Goal: Task Accomplishment & Management: Use online tool/utility

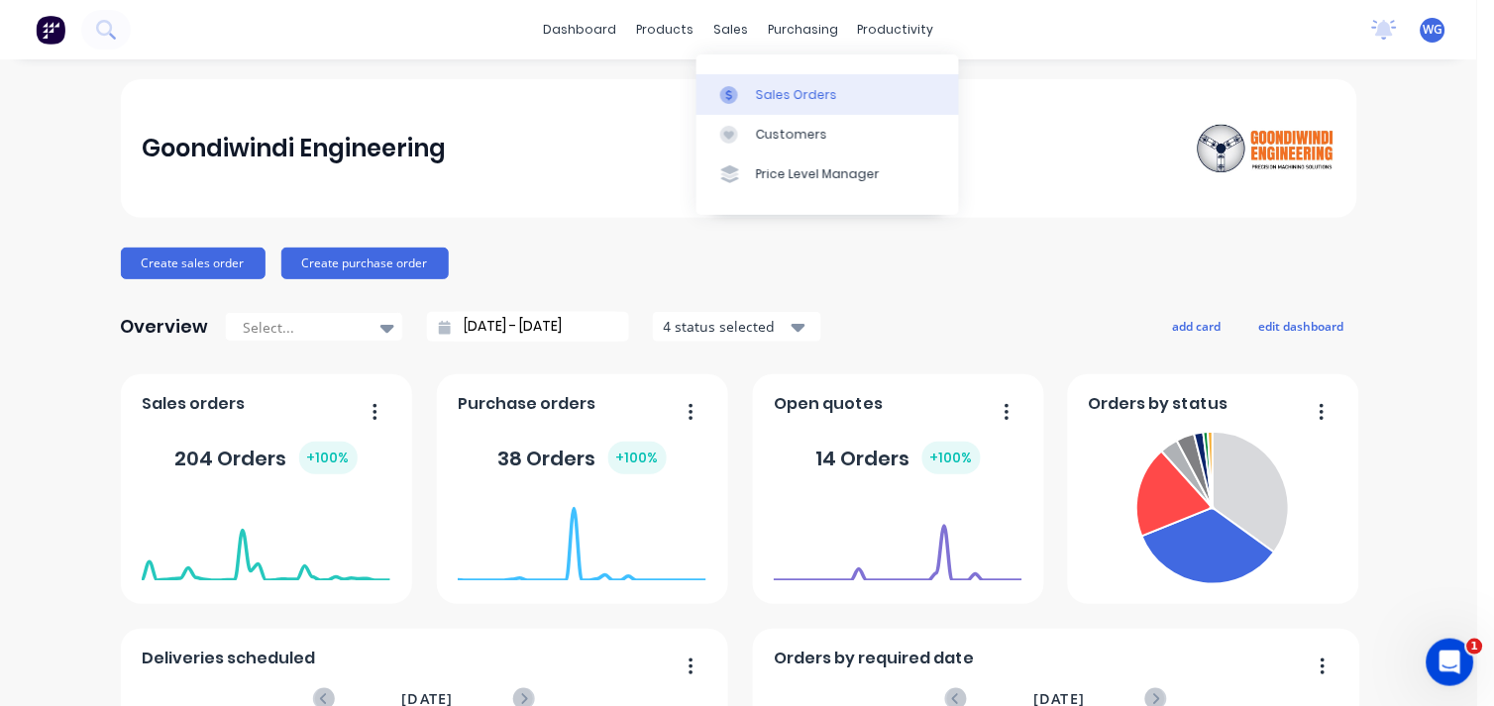
click at [739, 97] on div at bounding box center [735, 95] width 30 height 18
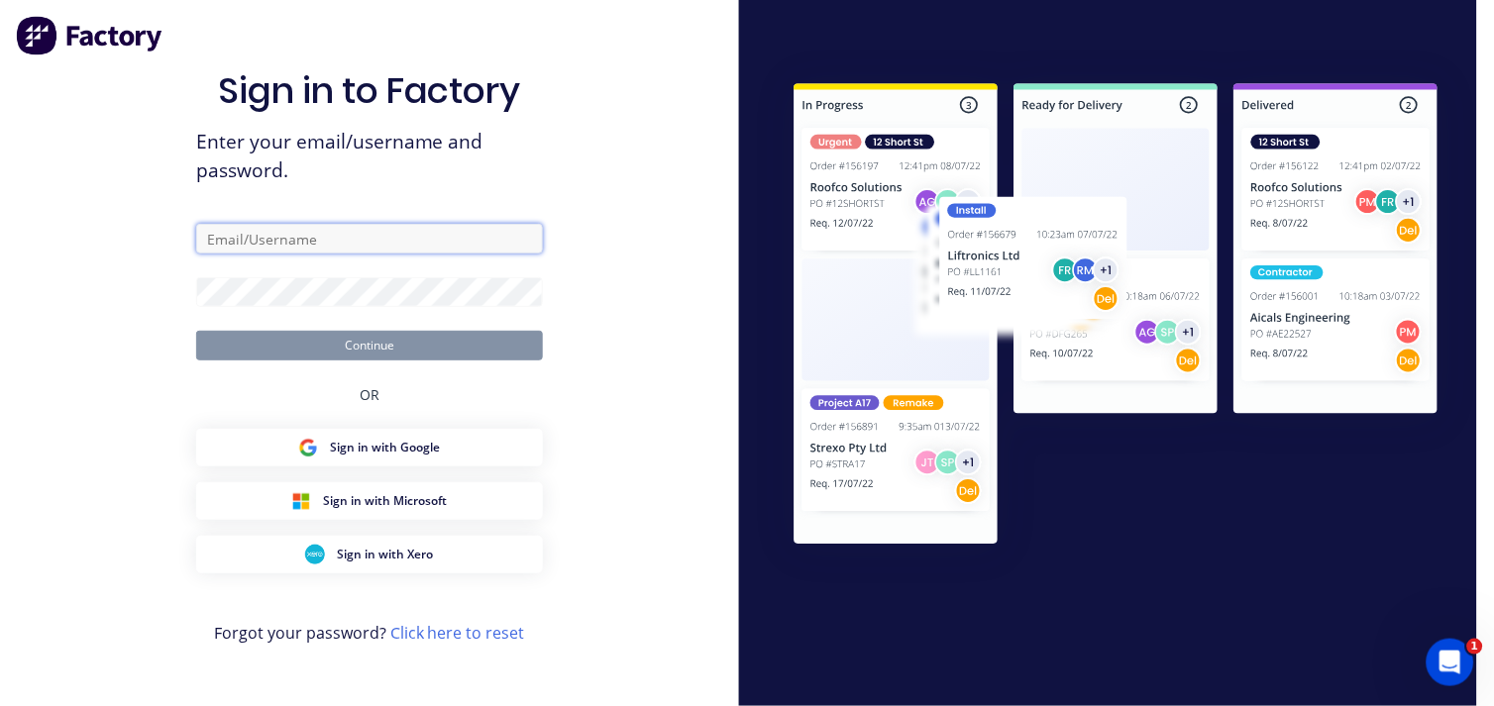
type input "[EMAIL_ADDRESS][DOMAIN_NAME]"
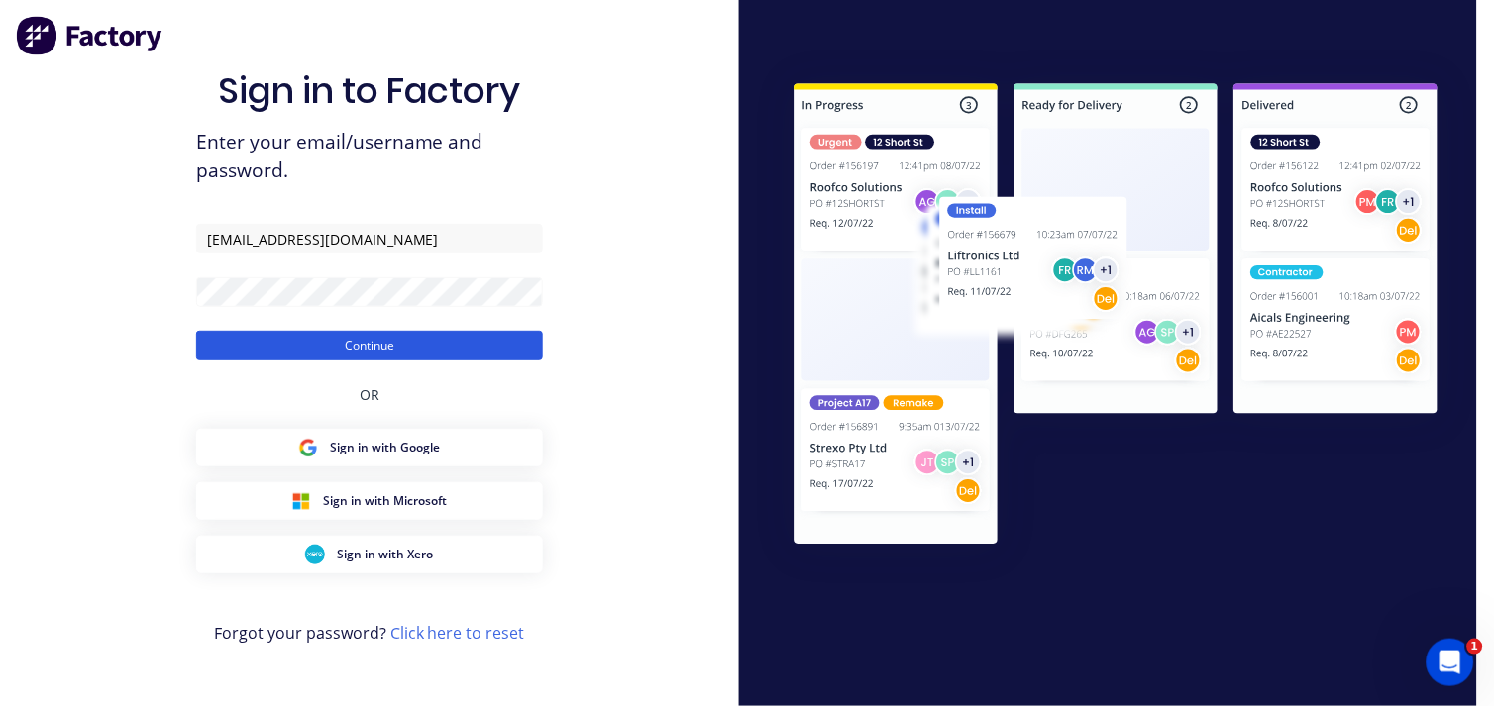
click at [391, 341] on button "Continue" at bounding box center [369, 346] width 347 height 30
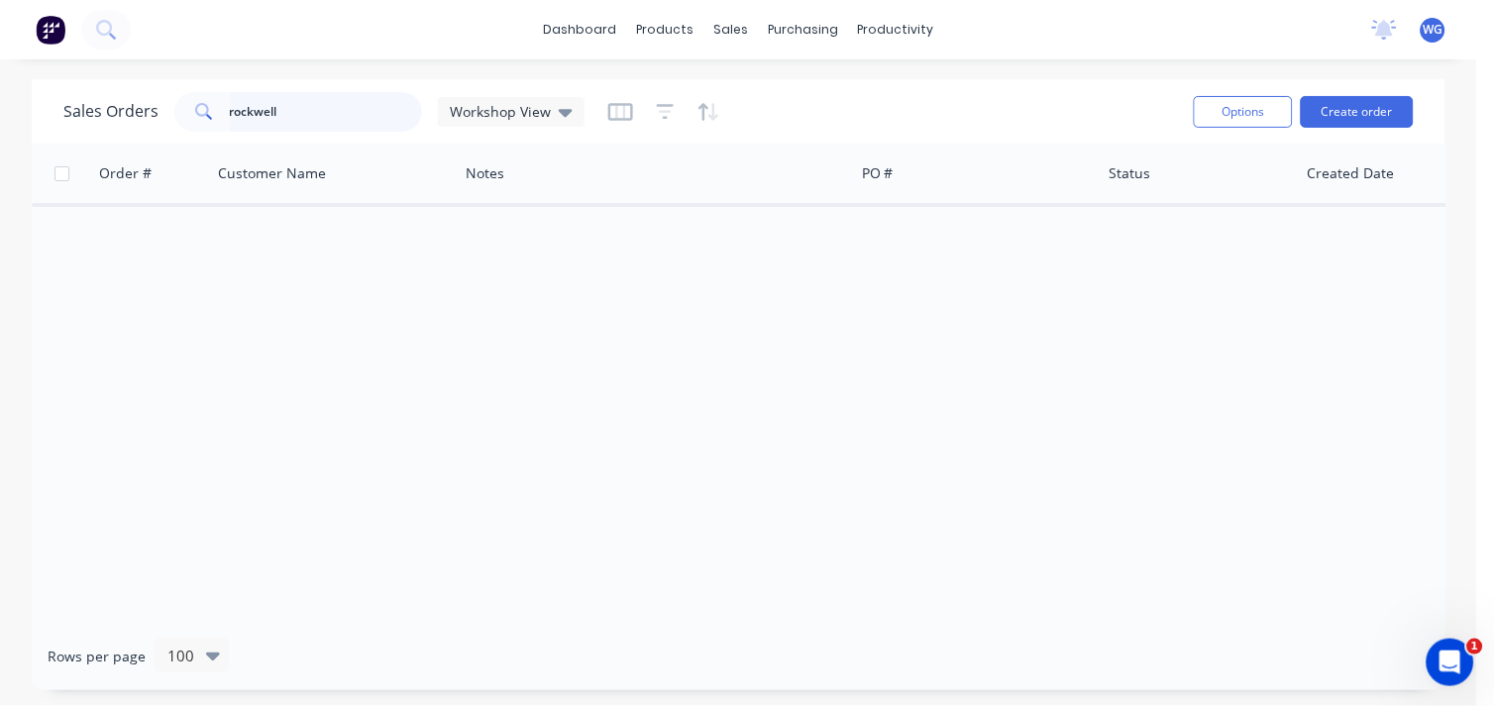
drag, startPoint x: 293, startPoint y: 96, endPoint x: 293, endPoint y: 114, distance: 17.8
click at [293, 99] on input "rockwell" at bounding box center [326, 112] width 193 height 40
type input "r"
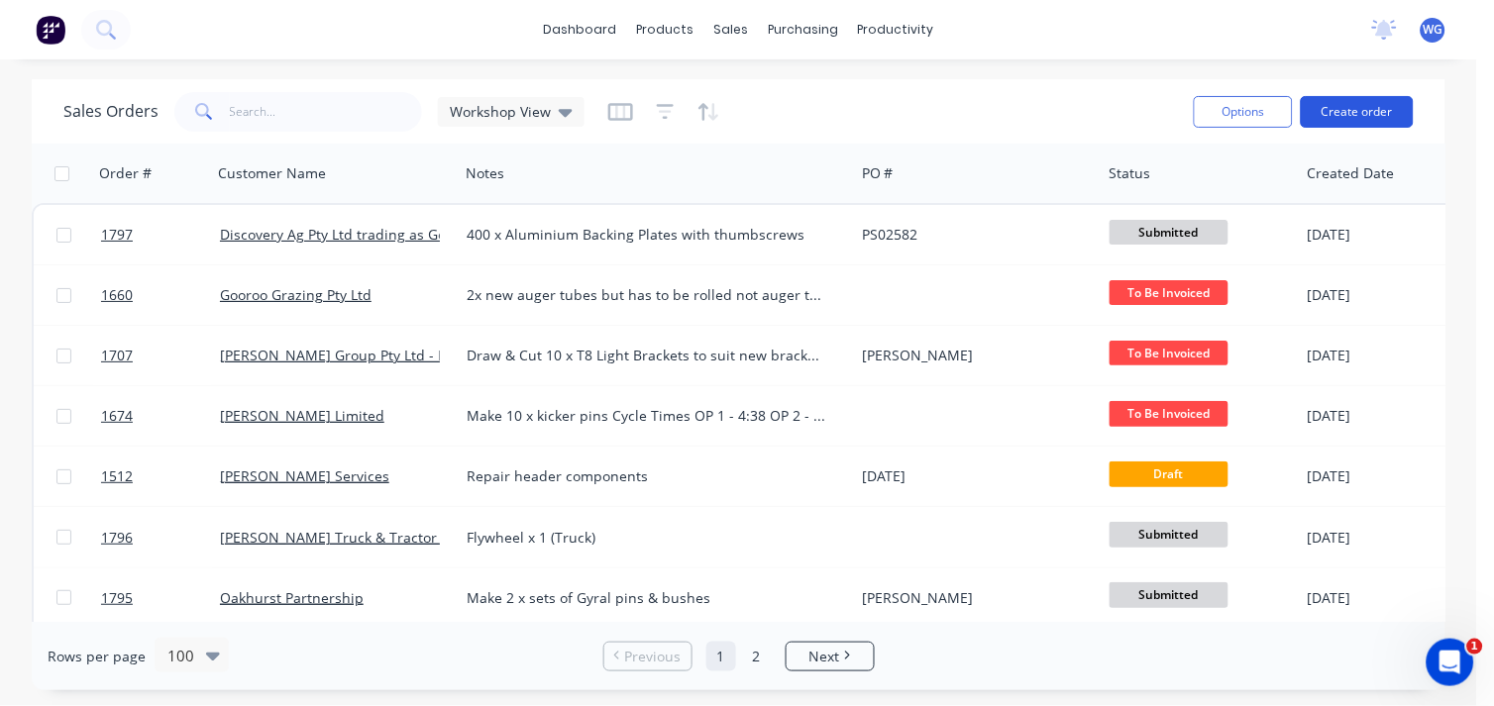
click at [1363, 114] on button "Create order" at bounding box center [1357, 112] width 113 height 32
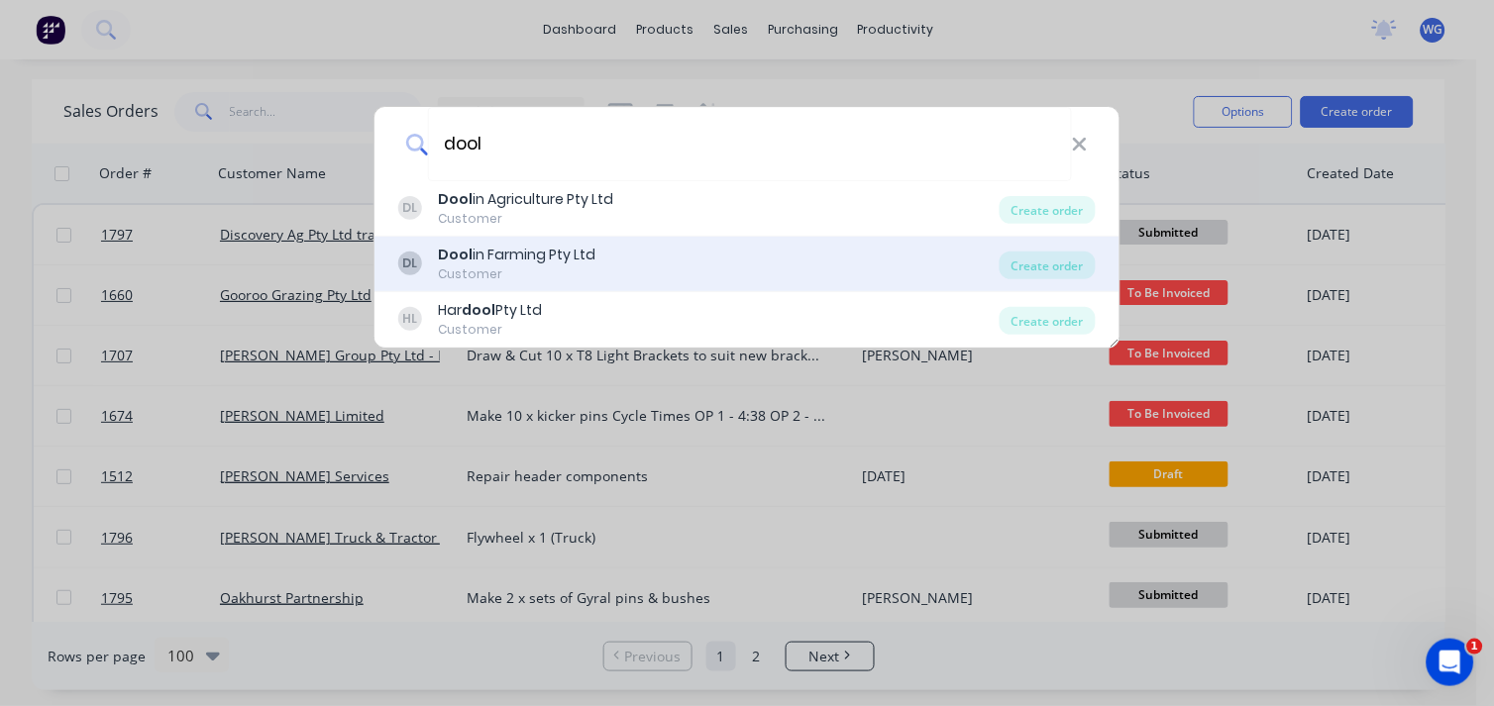
type input "dool"
click at [509, 252] on div "Dool in Farming Pty Ltd" at bounding box center [517, 255] width 158 height 21
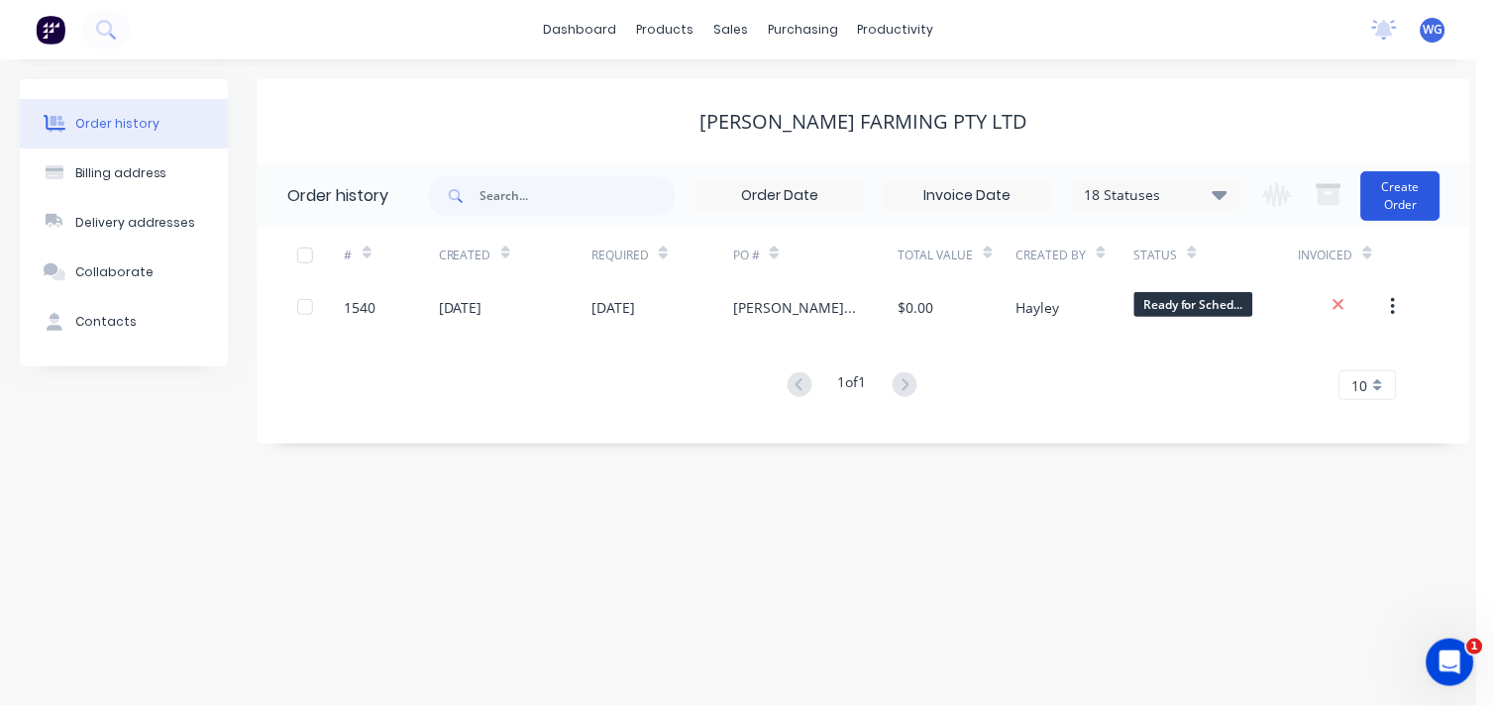
click at [1395, 195] on button "Create Order" at bounding box center [1400, 196] width 79 height 50
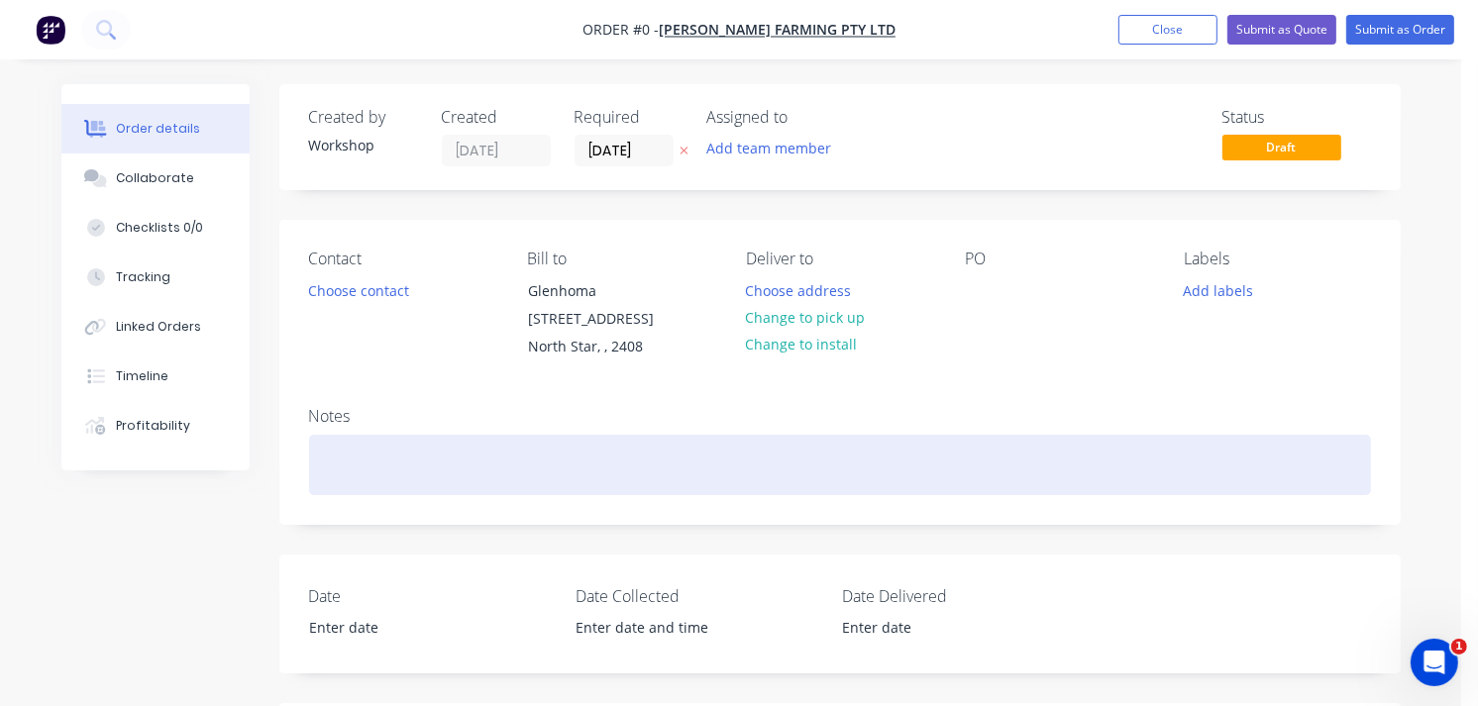
click at [360, 451] on div at bounding box center [840, 465] width 1062 height 60
